Goal: Information Seeking & Learning: Learn about a topic

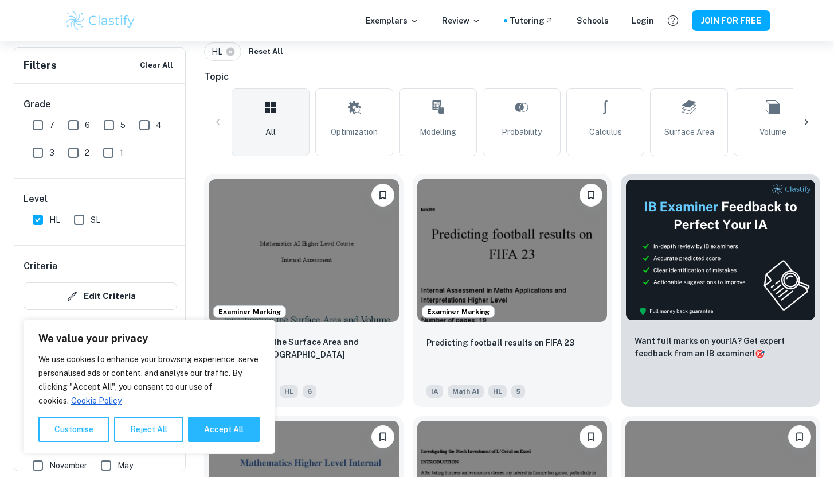
scroll to position [257, 0]
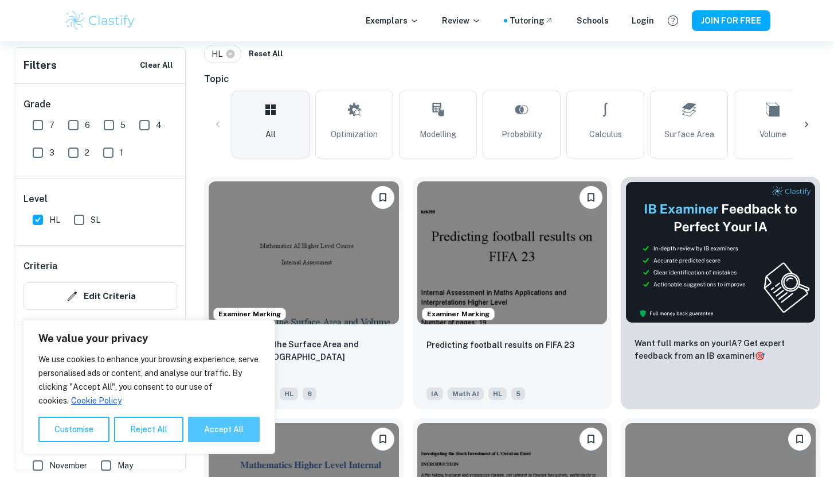
click at [212, 427] on button "Accept All" at bounding box center [224, 428] width 72 height 25
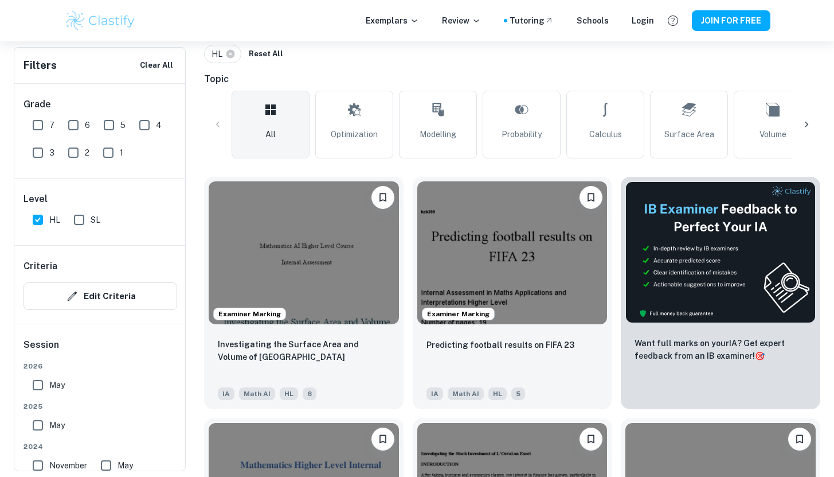
checkbox input "true"
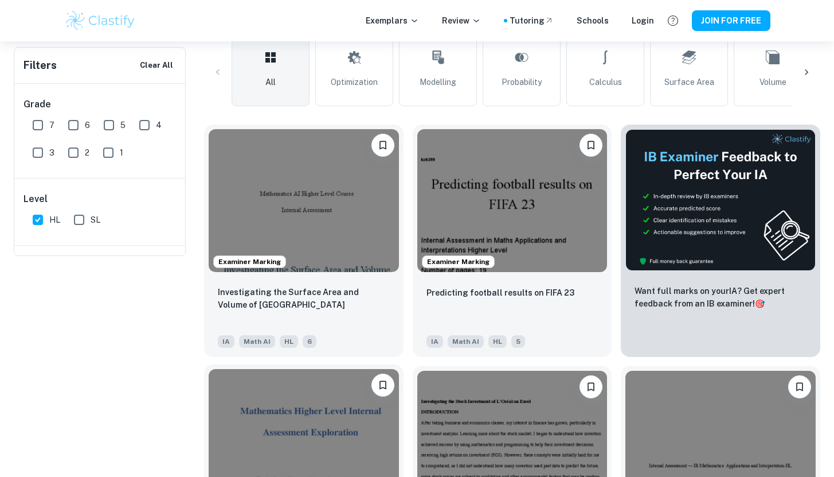
scroll to position [0, 0]
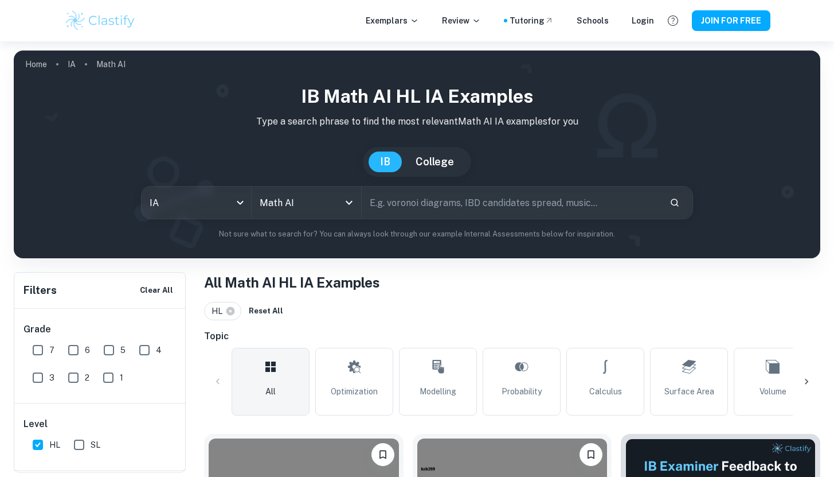
click at [430, 202] on input "text" at bounding box center [511, 202] width 298 height 32
type input "graph theory"
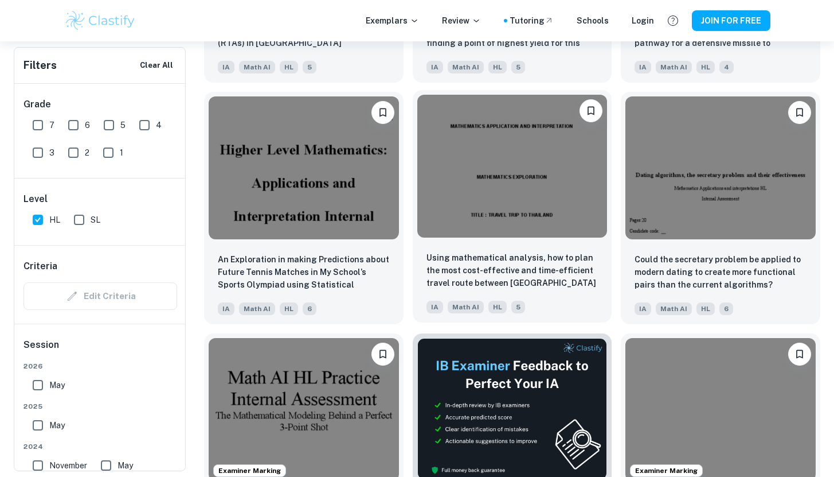
scroll to position [2741, 0]
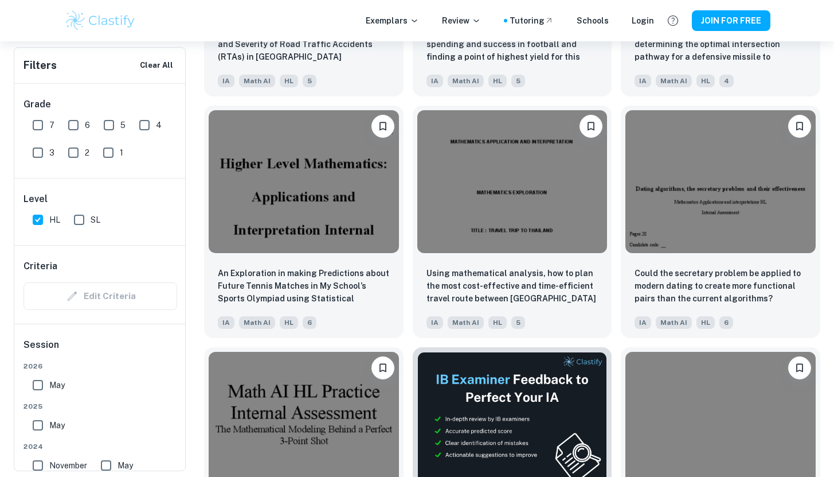
click at [76, 127] on input "6" at bounding box center [73, 125] width 23 height 23
checkbox input "true"
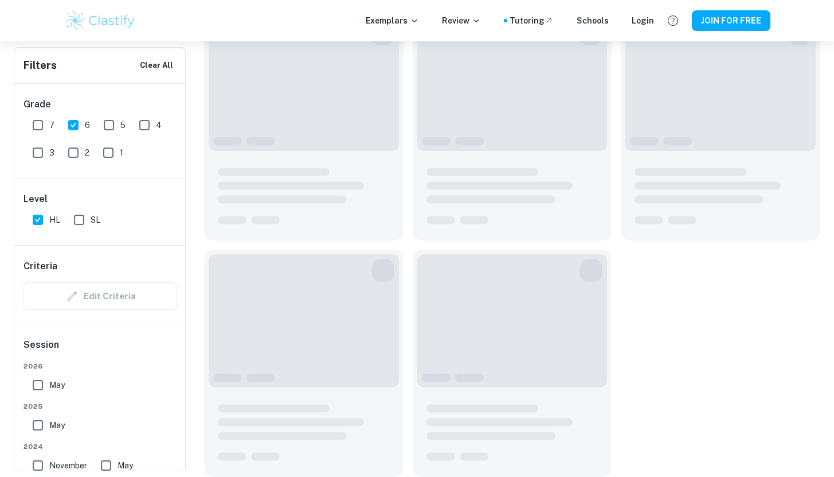
scroll to position [1602, 0]
click at [40, 126] on input "7" at bounding box center [37, 125] width 23 height 23
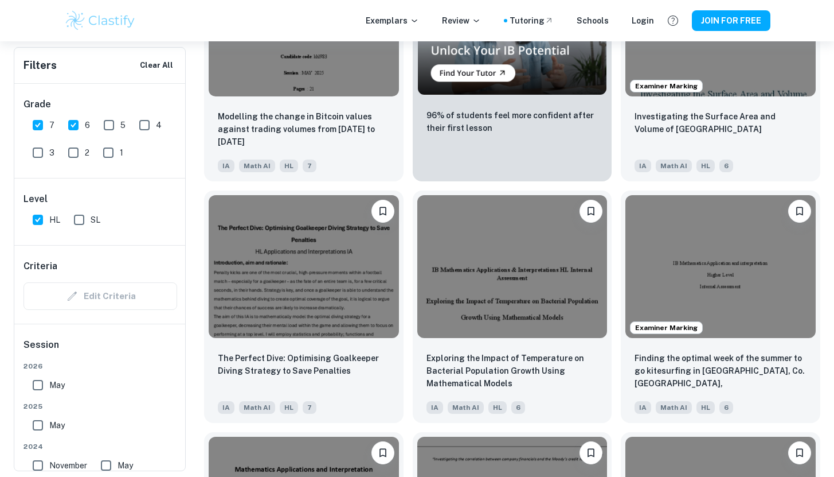
scroll to position [2175, 0]
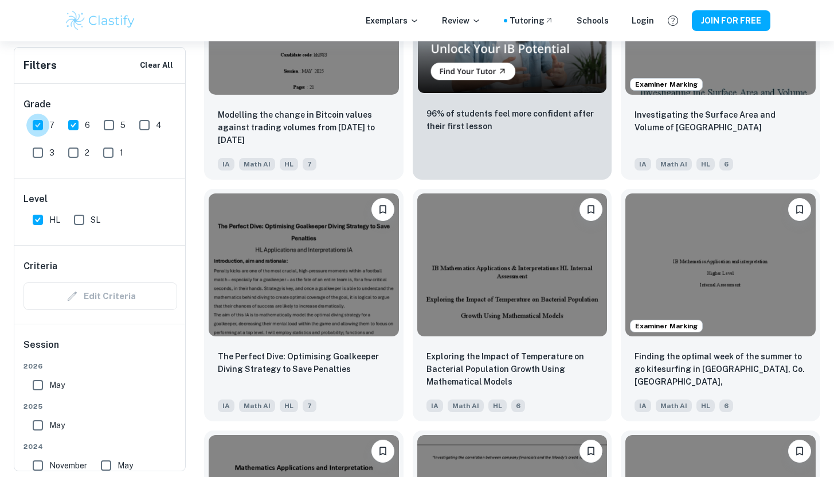
click at [36, 124] on input "7" at bounding box center [37, 125] width 23 height 23
checkbox input "false"
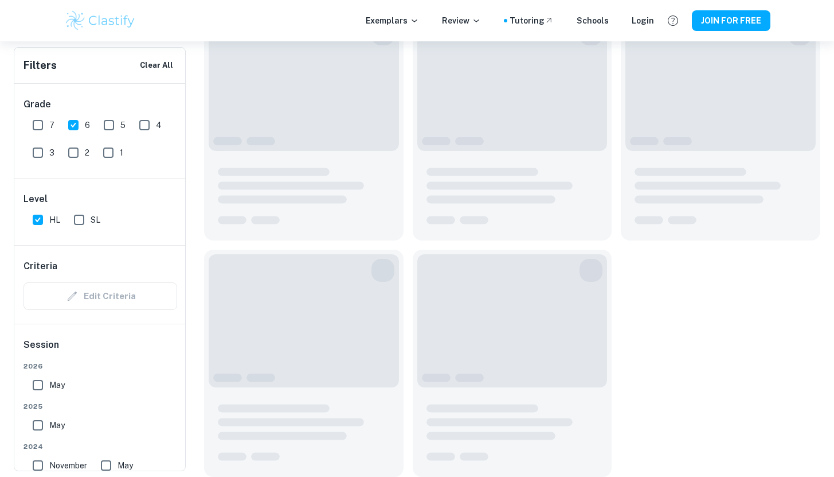
click at [75, 124] on input "6" at bounding box center [73, 125] width 23 height 23
checkbox input "false"
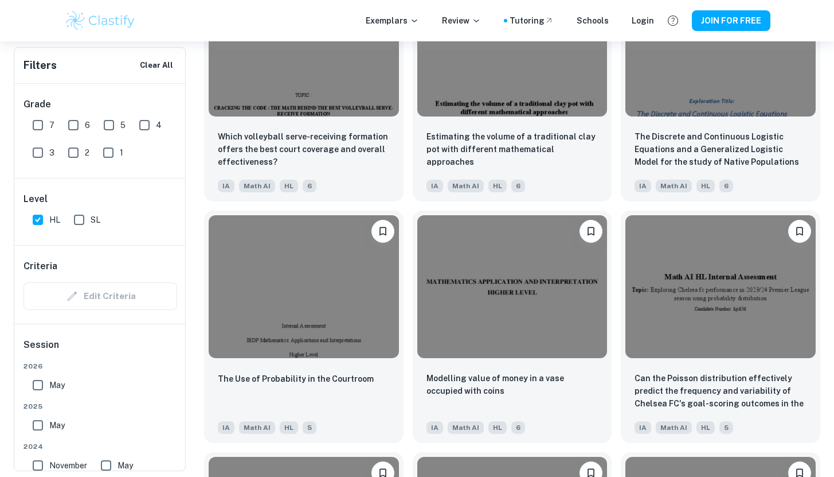
scroll to position [3637, 0]
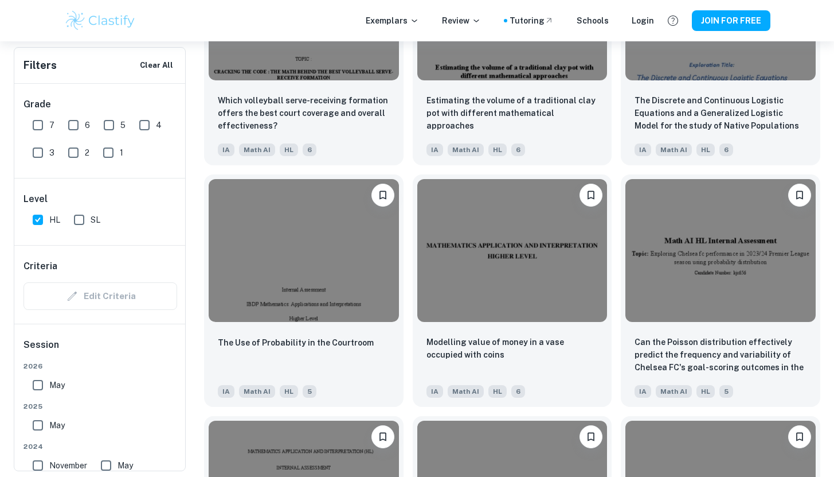
click at [37, 122] on input "7" at bounding box center [37, 125] width 23 height 23
checkbox input "true"
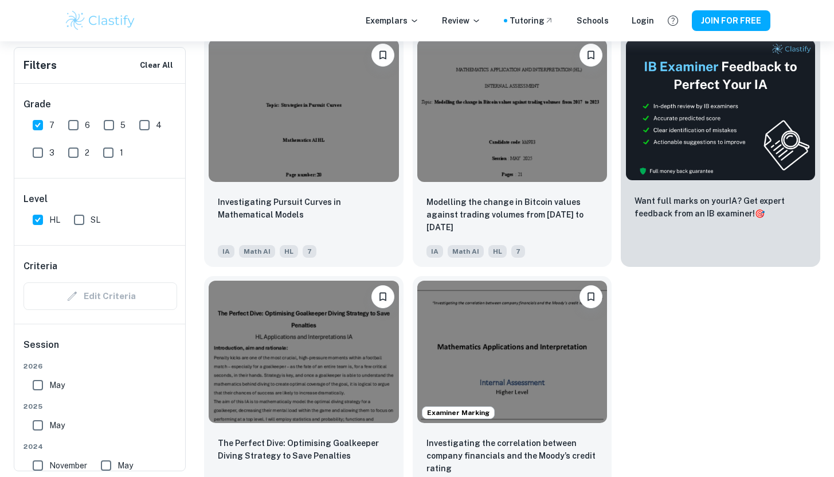
scroll to position [430, 0]
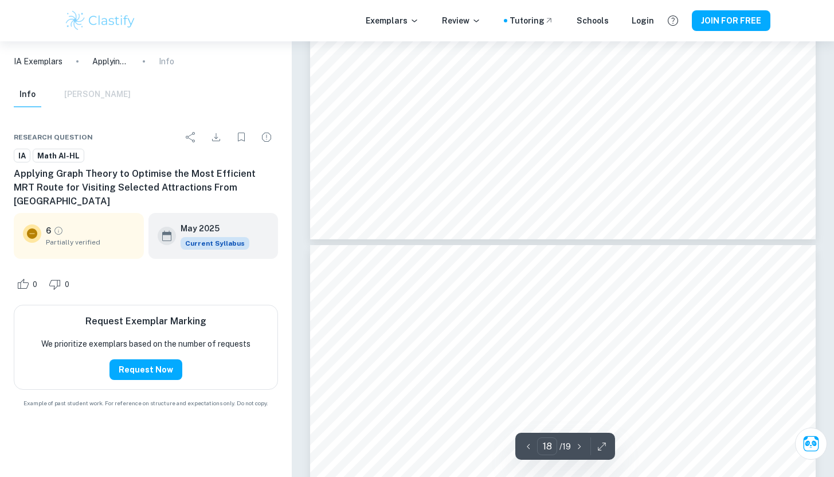
scroll to position [11376, 0]
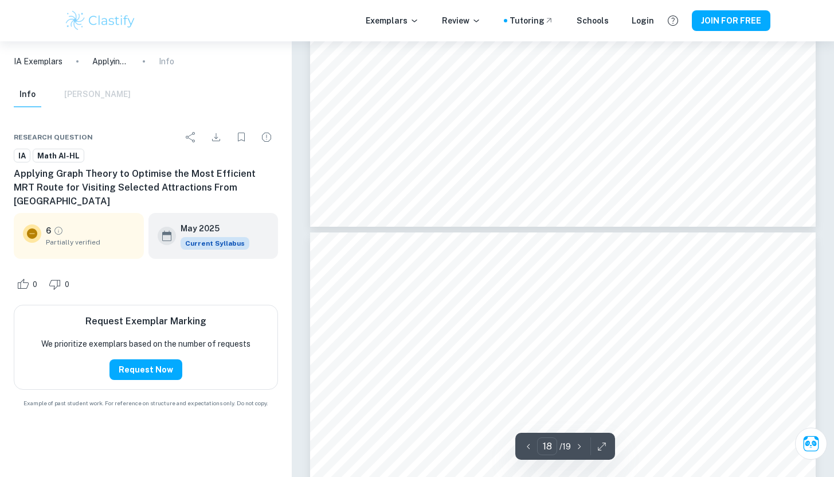
type input "17"
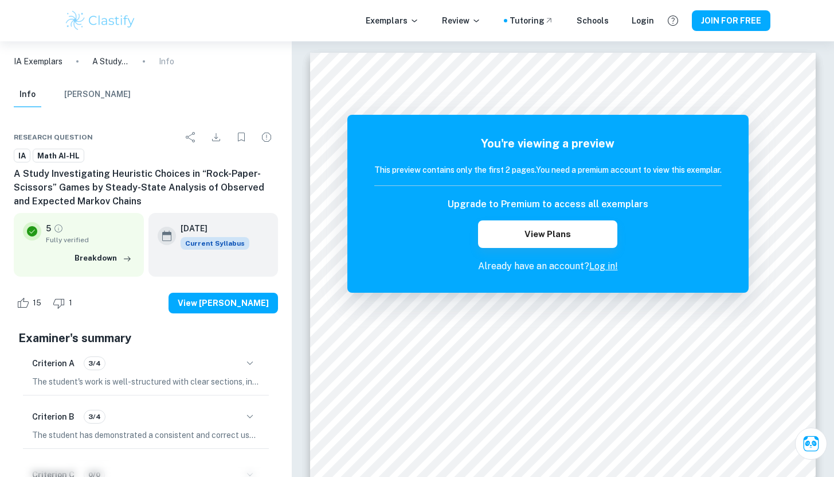
click at [602, 267] on link "Log in!" at bounding box center [604, 265] width 29 height 11
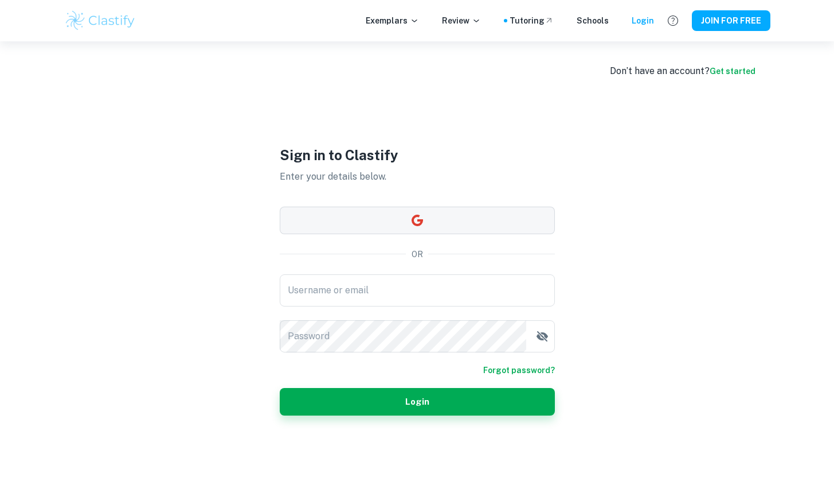
click at [442, 223] on button "button" at bounding box center [417, 220] width 275 height 28
click at [387, 221] on button "button" at bounding box center [417, 220] width 275 height 28
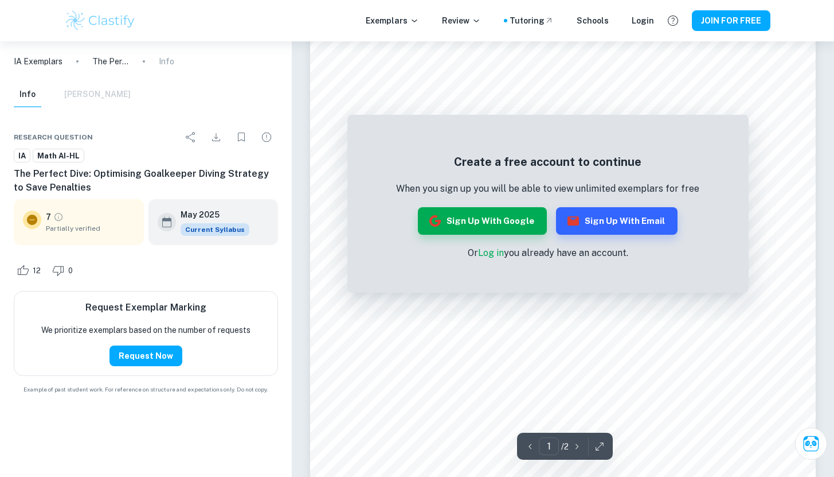
scroll to position [123, 0]
click at [490, 254] on link "Log in" at bounding box center [491, 252] width 26 height 11
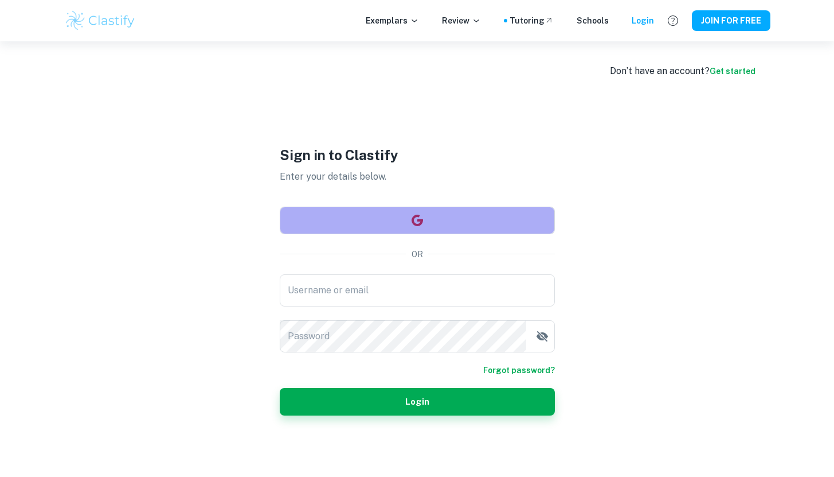
click at [463, 223] on button "button" at bounding box center [417, 220] width 275 height 28
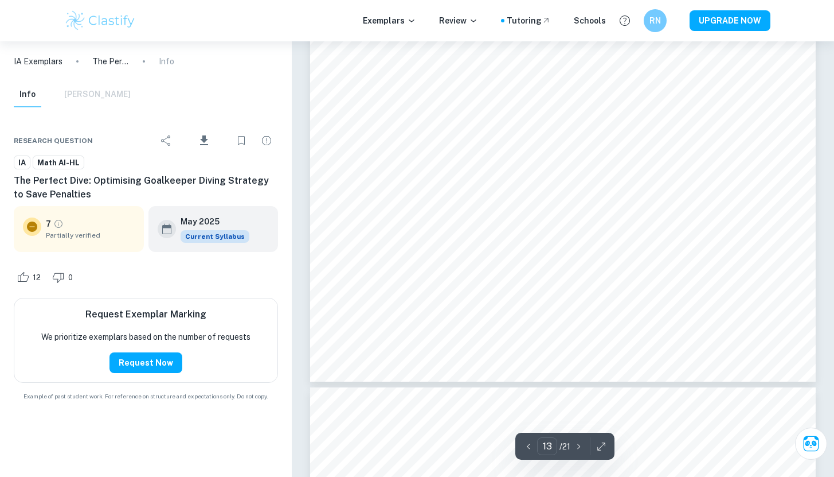
scroll to position [9490, 0]
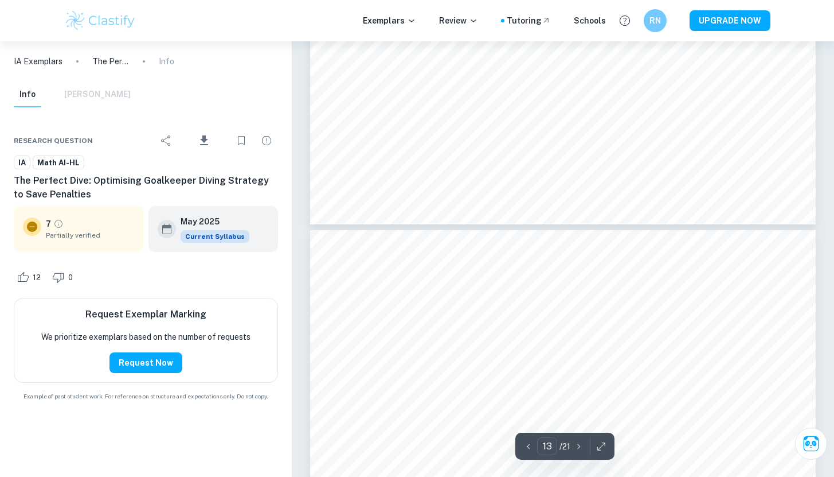
type input "14"
